Goal: Book appointment/travel/reservation

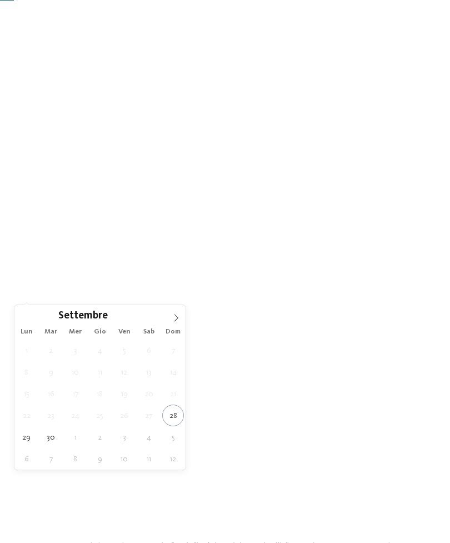
scroll to position [127, 0]
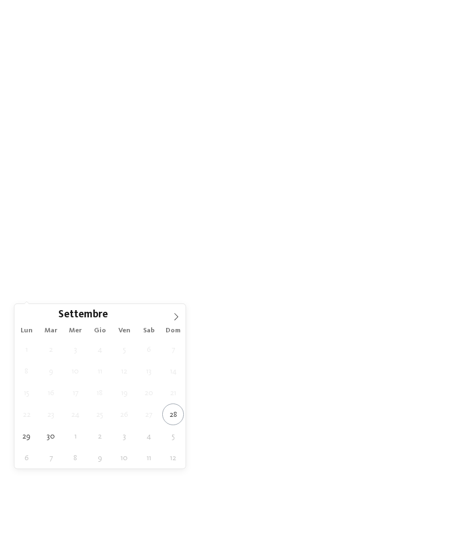
click at [168, 322] on span at bounding box center [176, 313] width 19 height 19
click at [164, 322] on div "Ottobre ****" at bounding box center [99, 313] width 171 height 19
click at [175, 322] on span at bounding box center [176, 313] width 19 height 19
type div "[DATE]"
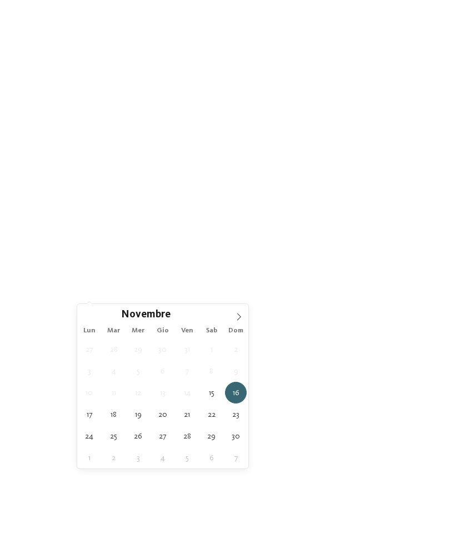
type div "[DATE]"
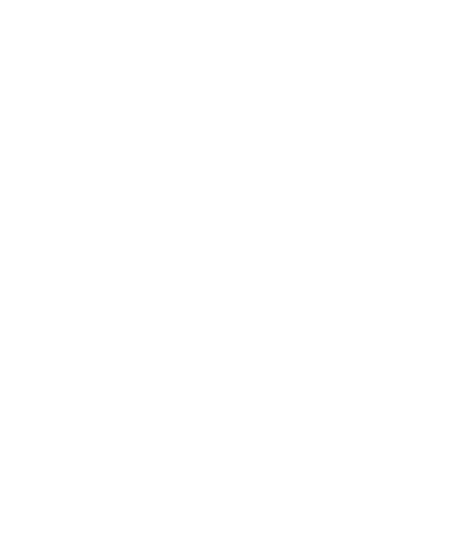
click at [320, 271] on div "Family Experiences" at bounding box center [310, 261] width 79 height 19
click at [289, 177] on div at bounding box center [291, 182] width 11 height 11
click at [292, 200] on div at bounding box center [291, 205] width 11 height 11
click at [242, 389] on div "accetta" at bounding box center [225, 400] width 144 height 22
click at [400, 271] on link "trova l’hotel" at bounding box center [405, 261] width 59 height 19
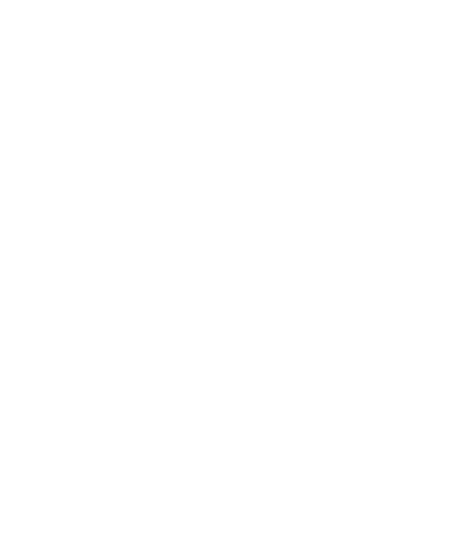
scroll to position [426, 0]
click at [59, 481] on span "OUTDOOR ADVENTURE" at bounding box center [73, 484] width 63 height 6
click at [346, 423] on div "5% Early Birds" at bounding box center [329, 419] width 197 height 111
